Goal: Task Accomplishment & Management: Use online tool/utility

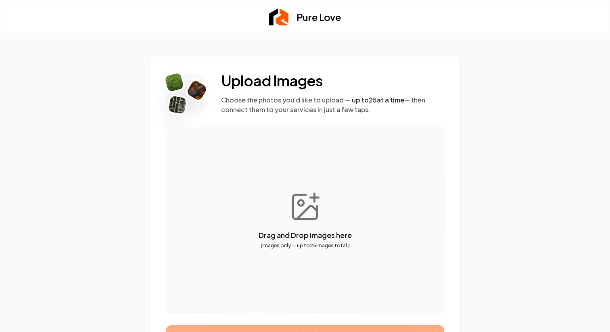
click at [299, 208] on button "button" at bounding box center [305, 219] width 278 height 185
click at [296, 222] on button "button" at bounding box center [305, 219] width 278 height 185
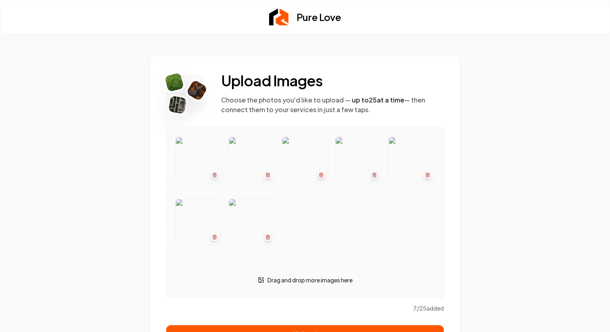
scroll to position [27, 0]
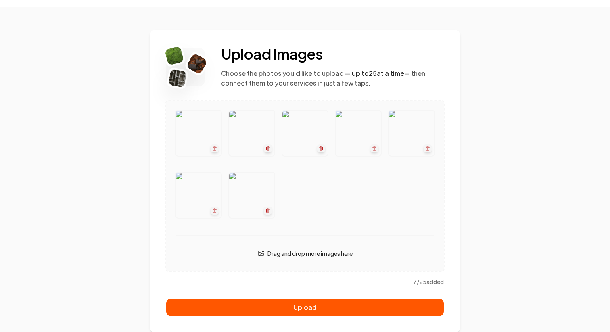
click at [336, 255] on button "button" at bounding box center [305, 186] width 278 height 170
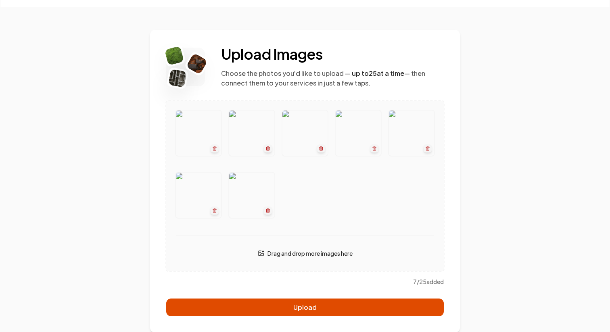
click at [333, 305] on button "Upload" at bounding box center [305, 308] width 278 height 18
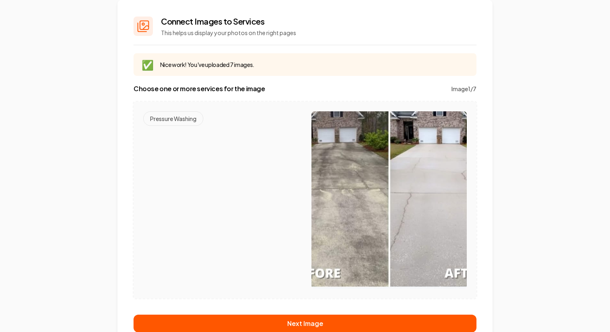
scroll to position [64, 0]
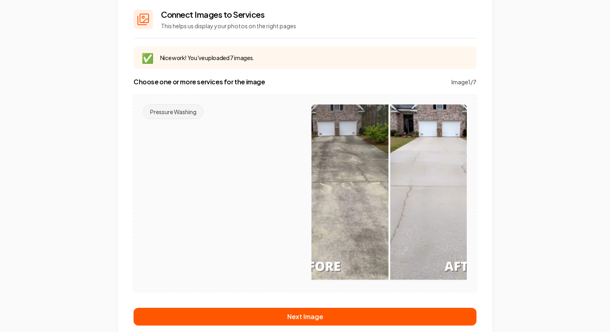
click at [194, 113] on button "Pressure Washing" at bounding box center [173, 111] width 60 height 15
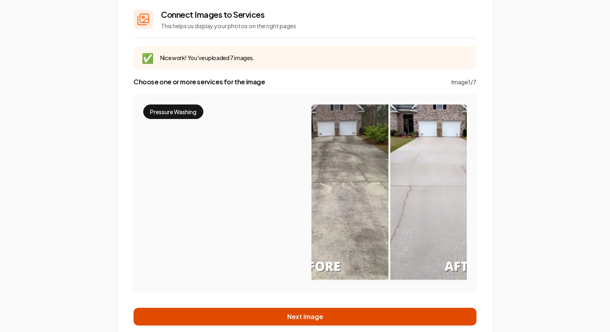
click at [281, 318] on button "Next Image" at bounding box center [305, 317] width 343 height 18
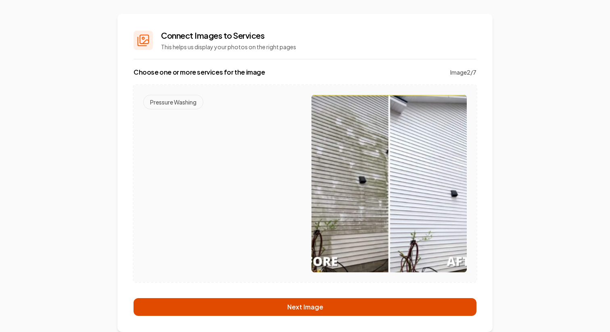
scroll to position [42, 0]
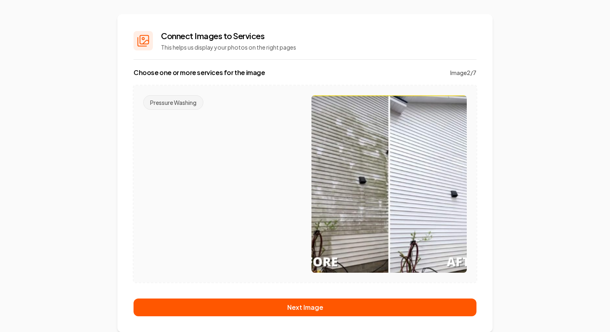
click at [186, 104] on button "Pressure Washing" at bounding box center [173, 102] width 60 height 15
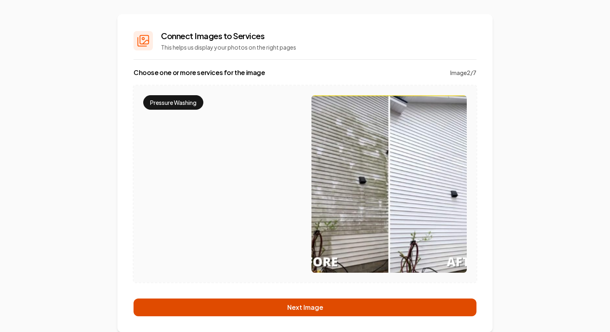
click at [258, 310] on button "Next Image" at bounding box center [305, 308] width 343 height 18
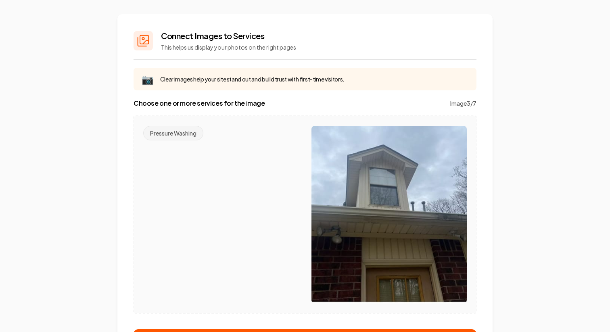
click at [184, 132] on button "Pressure Washing" at bounding box center [173, 133] width 60 height 15
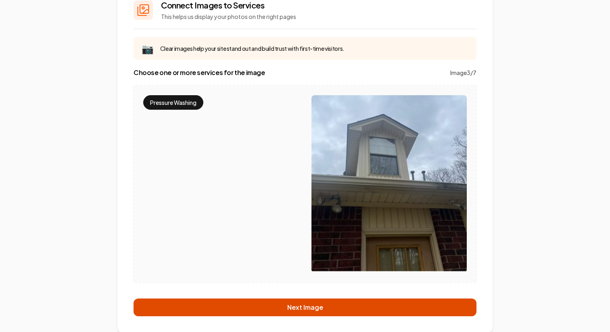
click at [217, 306] on button "Next Image" at bounding box center [305, 308] width 343 height 18
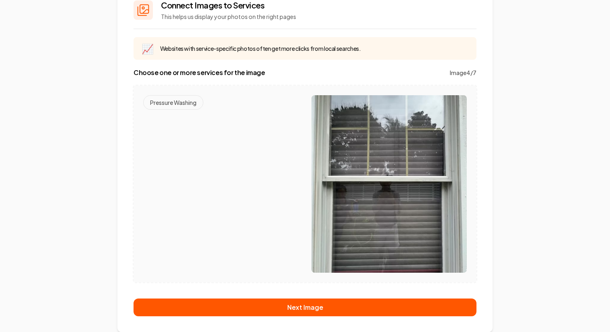
click at [374, 169] on img at bounding box center [388, 184] width 155 height 178
click at [179, 164] on div "Pressure Washing" at bounding box center [220, 184] width 155 height 178
click at [178, 104] on button "Pressure Washing" at bounding box center [173, 102] width 60 height 15
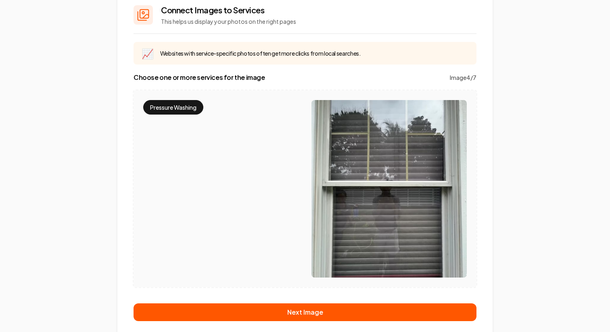
scroll to position [69, 0]
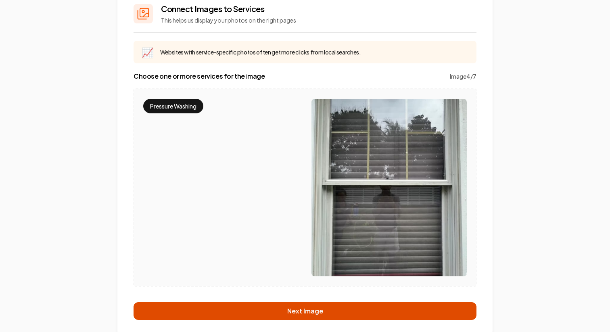
click at [238, 312] on button "Next Image" at bounding box center [305, 311] width 343 height 18
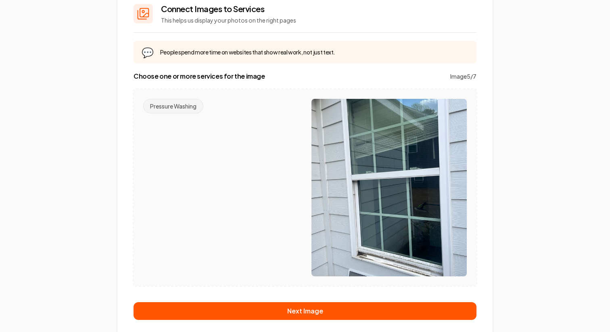
click at [175, 107] on button "Pressure Washing" at bounding box center [173, 106] width 60 height 15
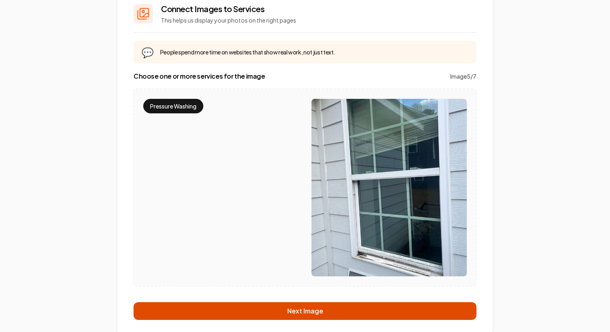
click at [250, 309] on button "Next Image" at bounding box center [305, 311] width 343 height 18
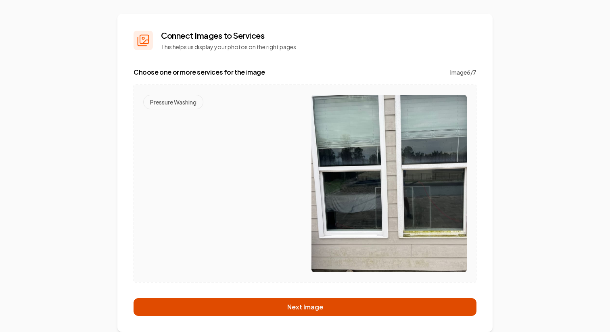
scroll to position [42, 0]
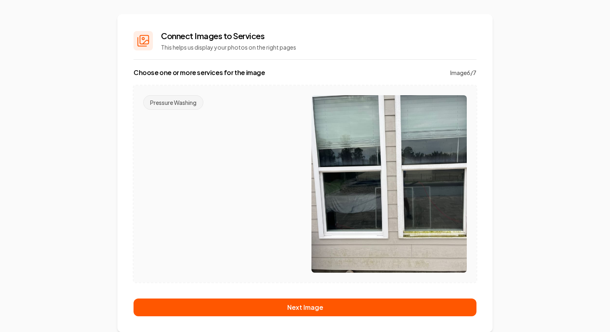
click at [180, 104] on button "Pressure Washing" at bounding box center [173, 102] width 60 height 15
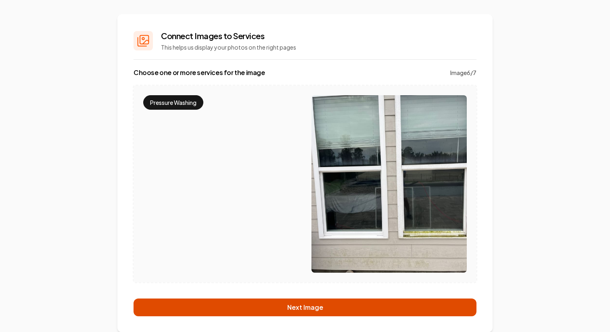
click at [227, 304] on button "Next Image" at bounding box center [305, 308] width 343 height 18
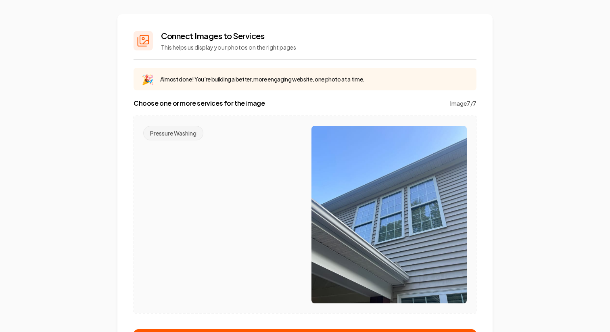
click at [185, 129] on button "Pressure Washing" at bounding box center [173, 133] width 60 height 15
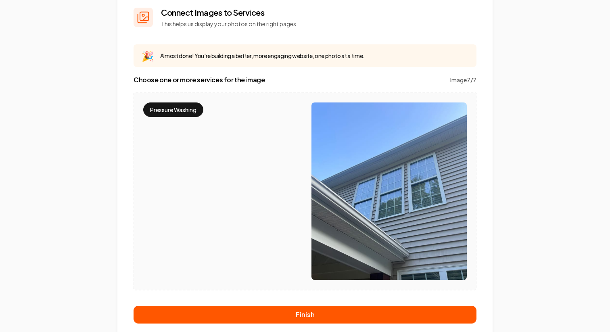
scroll to position [73, 0]
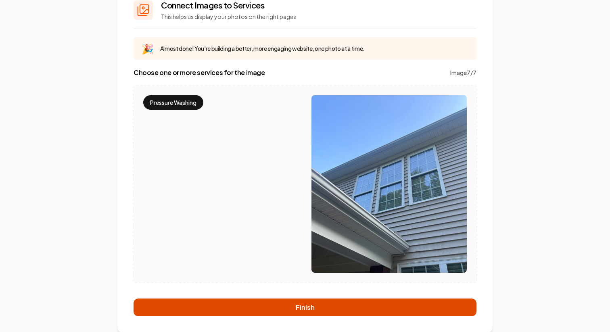
click at [273, 303] on button "Finish" at bounding box center [305, 308] width 343 height 18
